Goal: Transaction & Acquisition: Purchase product/service

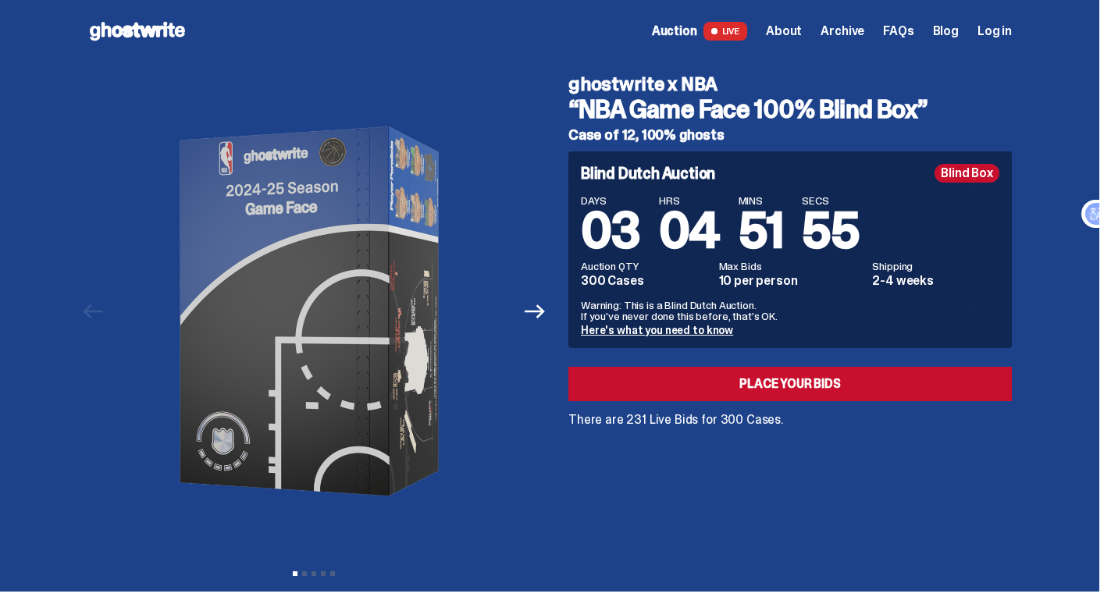
click at [605, 233] on span "03" at bounding box center [610, 230] width 59 height 65
click at [734, 225] on div "DAYS 03 HRS 04 MINS 51 SECS 54" at bounding box center [790, 225] width 419 height 61
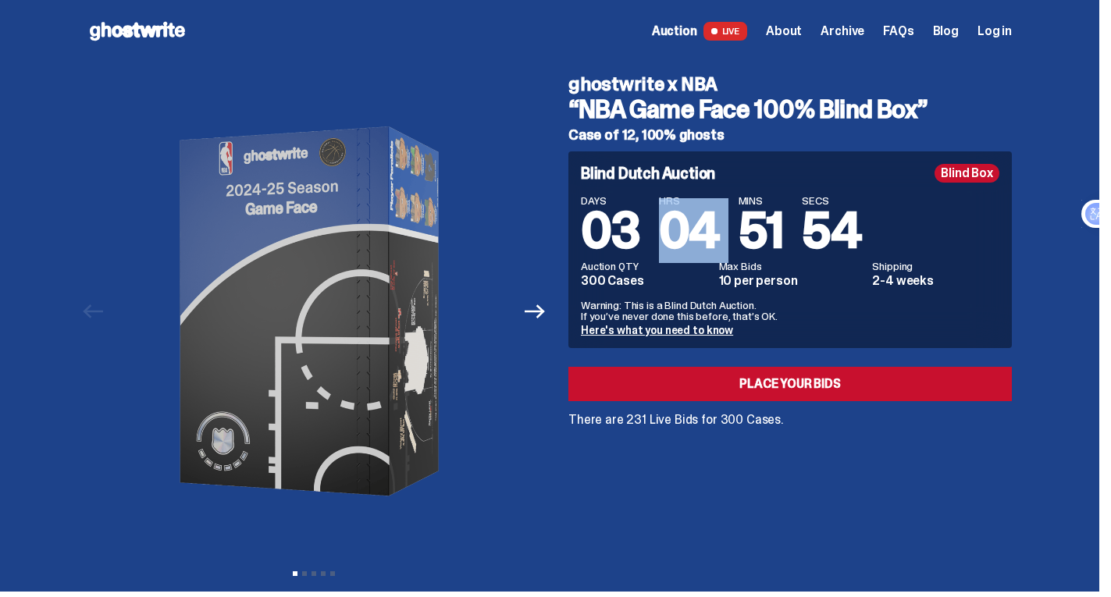
click at [734, 225] on div "DAYS 03 HRS 04 MINS 51 SECS 54" at bounding box center [790, 225] width 419 height 61
click at [734, 225] on div "DAYS 03 HRS 04 MINS 51 SECS 53" at bounding box center [790, 225] width 419 height 61
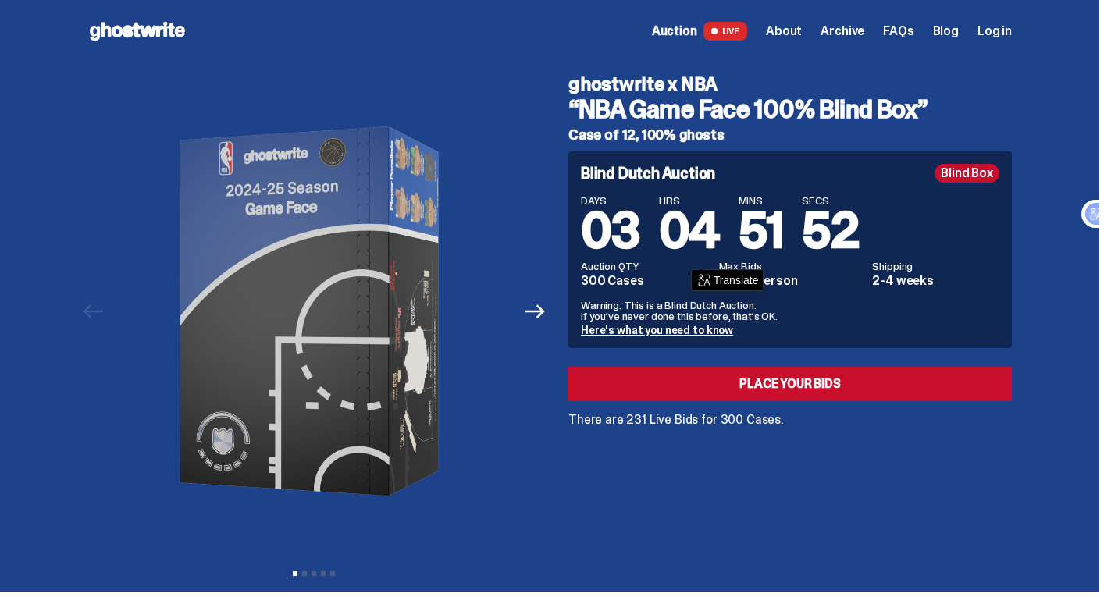
click at [604, 275] on dd "300 Cases" at bounding box center [645, 281] width 129 height 12
drag, startPoint x: 604, startPoint y: 273, endPoint x: 612, endPoint y: 262, distance: 13.4
click at [604, 272] on div "Auction QTY 300 Cases" at bounding box center [645, 274] width 129 height 27
click at [637, 224] on span "03" at bounding box center [610, 230] width 59 height 65
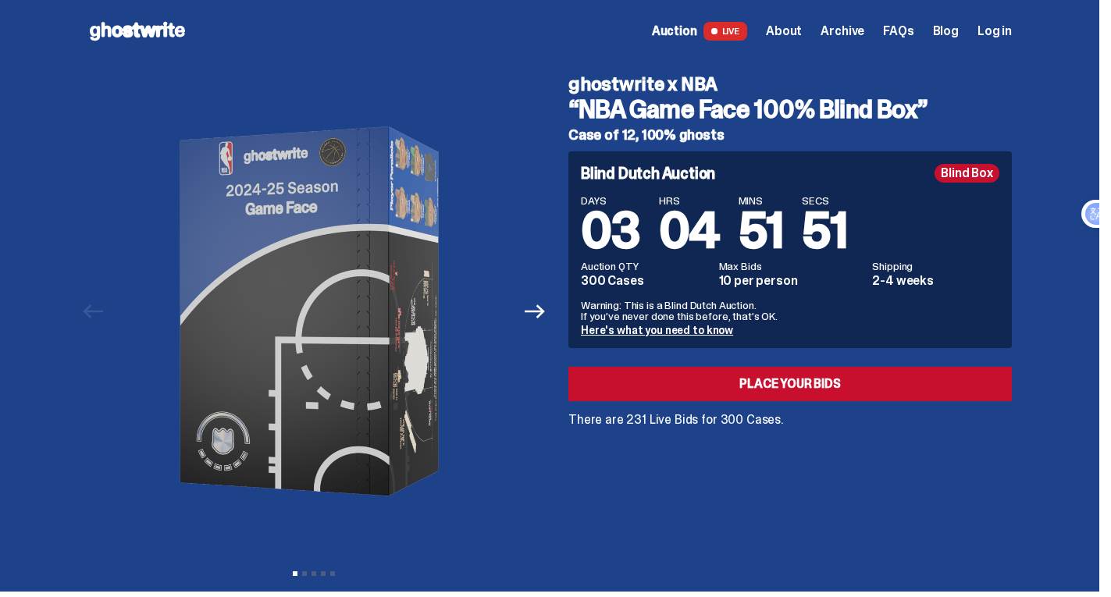
click at [637, 224] on span "03" at bounding box center [610, 230] width 59 height 65
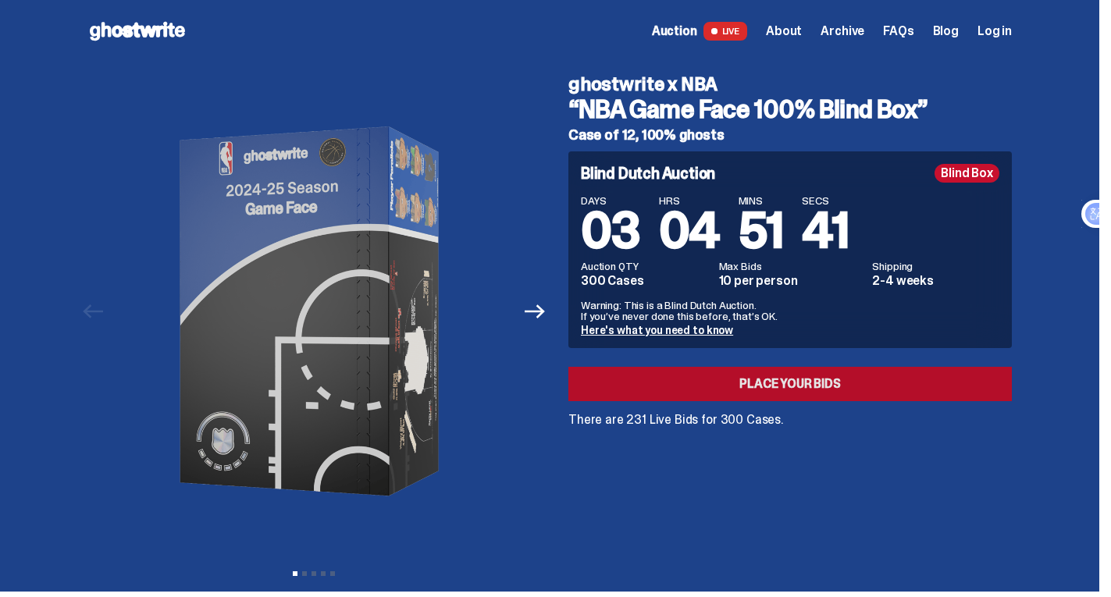
click at [860, 376] on link "Place your Bids" at bounding box center [791, 384] width 444 height 34
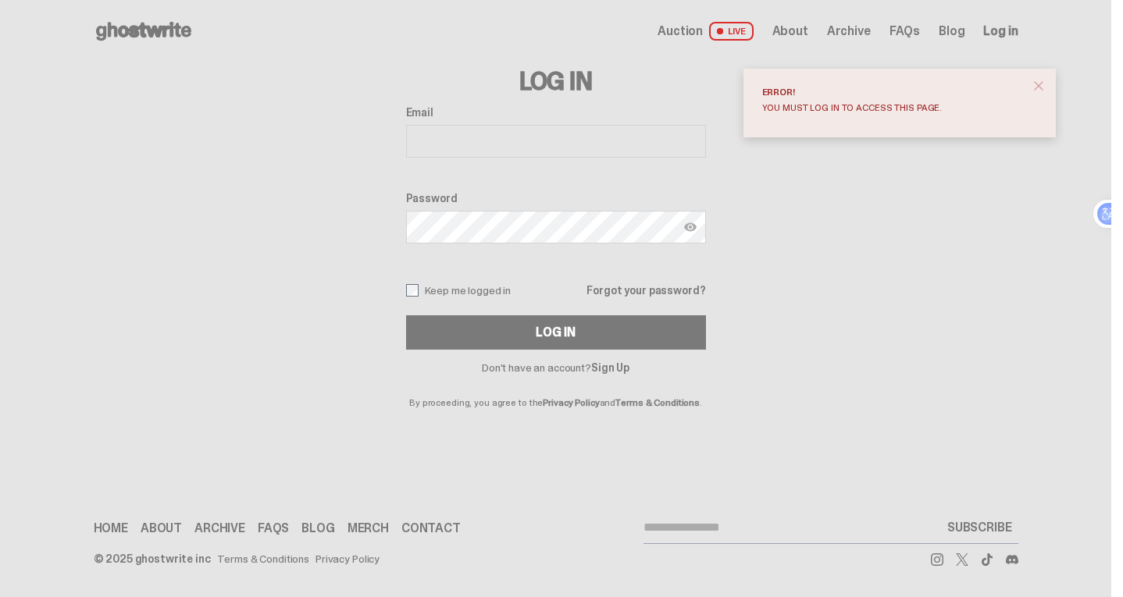
drag, startPoint x: 864, startPoint y: 364, endPoint x: 868, endPoint y: 330, distance: 34.7
